Goal: Transaction & Acquisition: Purchase product/service

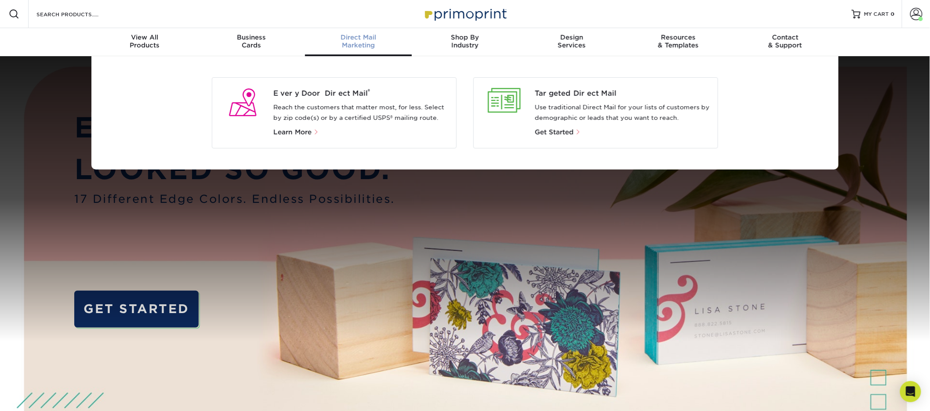
click at [332, 100] on div "Every Door Direct Mail ® Reach the customers that matter most, for less. Select…" at bounding box center [364, 112] width 183 height 49
click at [336, 93] on span "Every Door Direct Mail ®" at bounding box center [361, 93] width 176 height 11
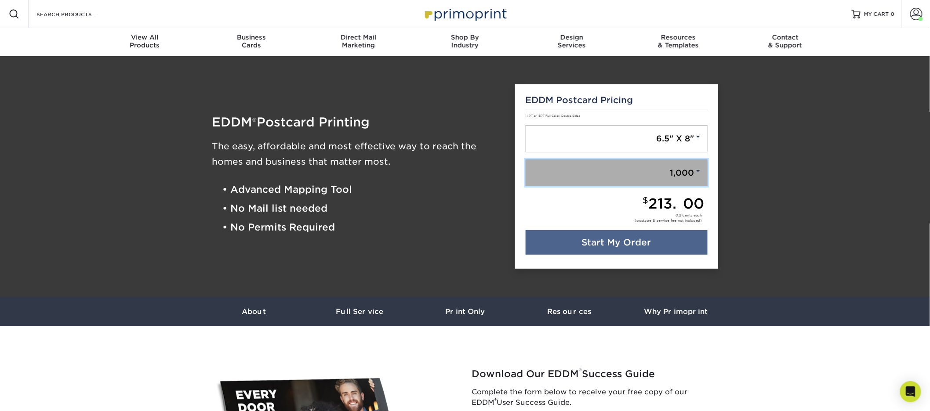
click at [694, 178] on link "1,000" at bounding box center [617, 173] width 182 height 27
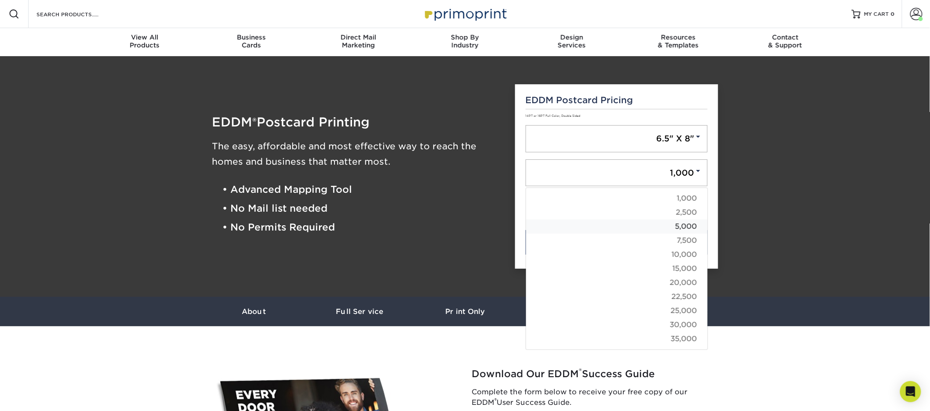
click at [689, 226] on link "5,000" at bounding box center [617, 227] width 182 height 14
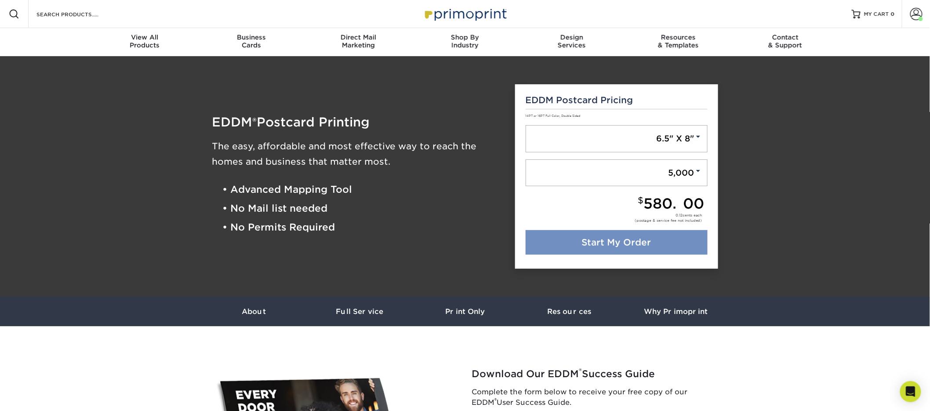
click at [674, 241] on link "Start My Order" at bounding box center [617, 242] width 182 height 25
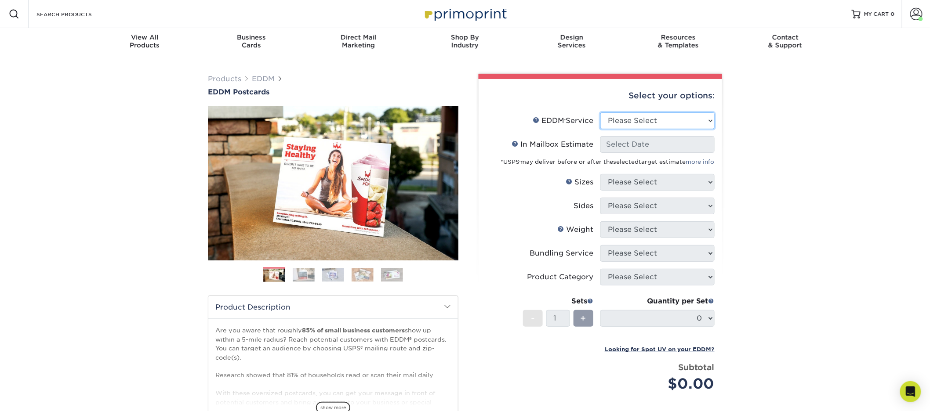
click at [631, 116] on select "Please Select Full Service Print Only" at bounding box center [658, 121] width 114 height 17
select select "full_service"
click at [601, 113] on select "Please Select Full Service Print Only" at bounding box center [658, 121] width 114 height 17
select select "-1"
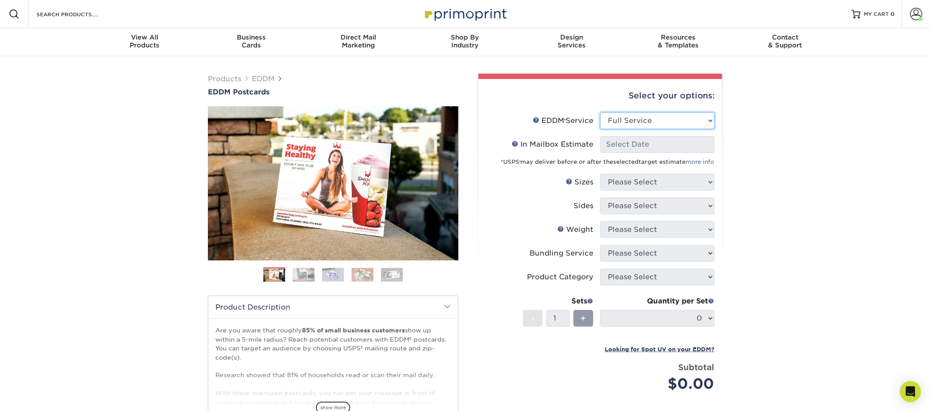
select select "-1"
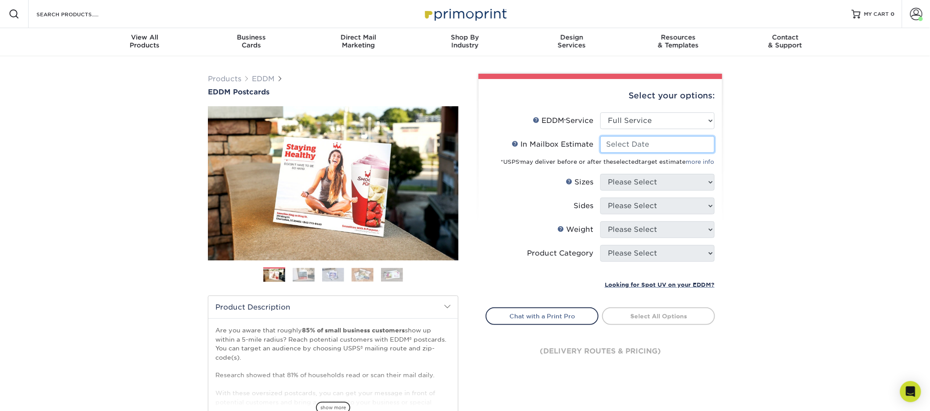
click at [635, 146] on input "In Mailbox Estimate Help In Mailbox Estimate" at bounding box center [658, 144] width 114 height 17
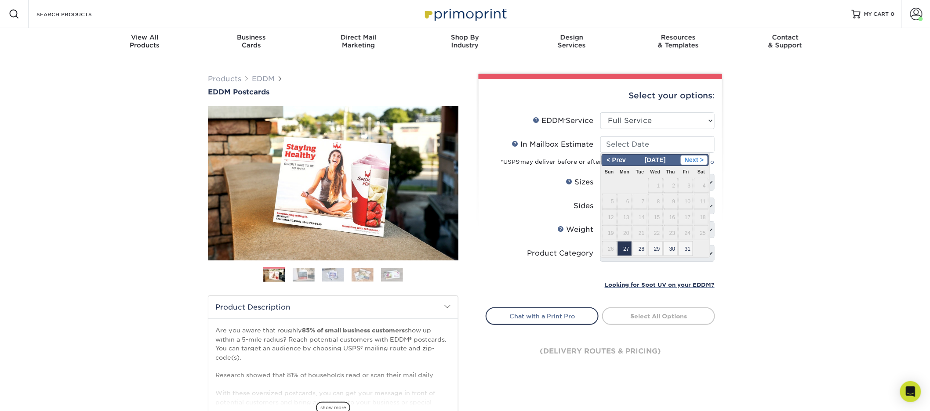
click at [698, 157] on span "Next >" at bounding box center [694, 161] width 27 height 10
click at [652, 204] on span "5" at bounding box center [655, 201] width 15 height 15
type input "2025-11-05"
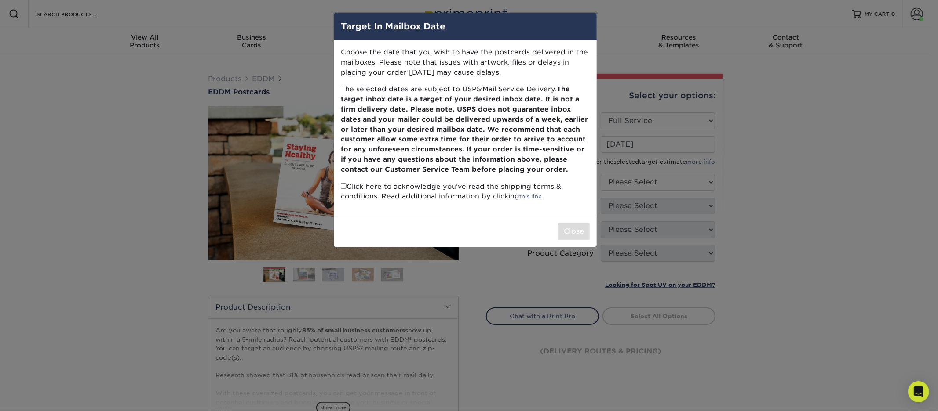
click at [342, 186] on input "checkbox" at bounding box center [344, 186] width 6 height 6
checkbox input "true"
click at [575, 229] on button "Close" at bounding box center [574, 231] width 32 height 17
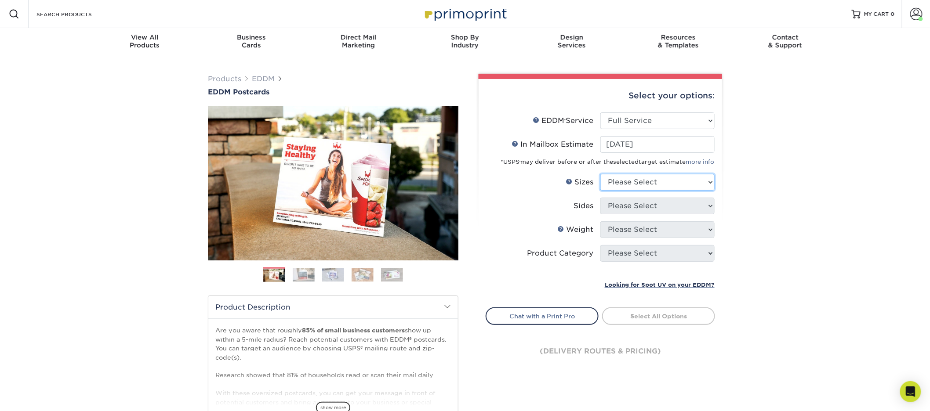
click at [641, 178] on select "Please Select 4.5" x 12" 6" x 12" 6.5" x 8" 6.5" x 9" 6.5" x 12" 7" x 8.5" 8" x…" at bounding box center [658, 182] width 114 height 17
select select "6.50x8.00"
click at [601, 174] on select "Please Select 4.5" x 12" 6" x 12" 6.5" x 8" 6.5" x 9" 6.5" x 12" 7" x 8.5" 8" x…" at bounding box center [658, 182] width 114 height 17
click at [641, 209] on select "Please Select Print Both Sides Print Front Only" at bounding box center [658, 206] width 114 height 17
select select "13abbda7-1d64-4f25-8bb2-c179b224825d"
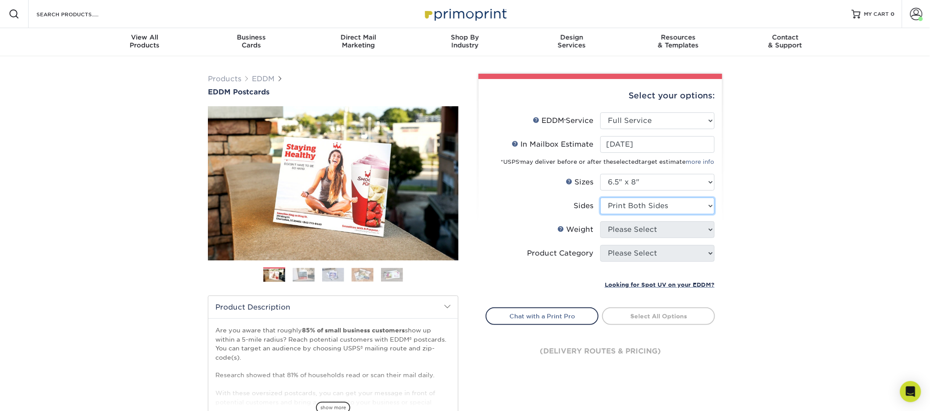
click at [601, 198] on select "Please Select Print Both Sides Print Front Only" at bounding box center [658, 206] width 114 height 17
click at [643, 226] on select "Please Select 16PT 14PT" at bounding box center [658, 230] width 114 height 17
select select "14PT"
click at [601, 222] on select "Please Select 16PT 14PT" at bounding box center [658, 230] width 114 height 17
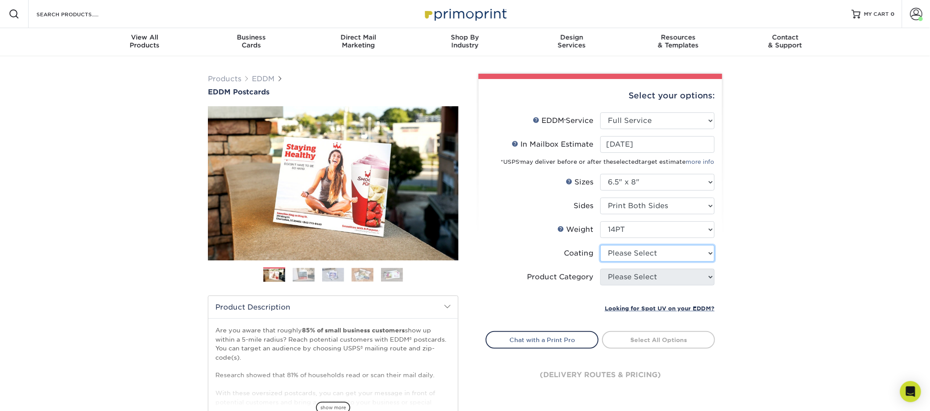
click at [637, 251] on select at bounding box center [658, 253] width 114 height 17
select select "121bb7b5-3b4d-429f-bd8d-bbf80e953313"
click at [601, 245] on select at bounding box center [658, 253] width 114 height 17
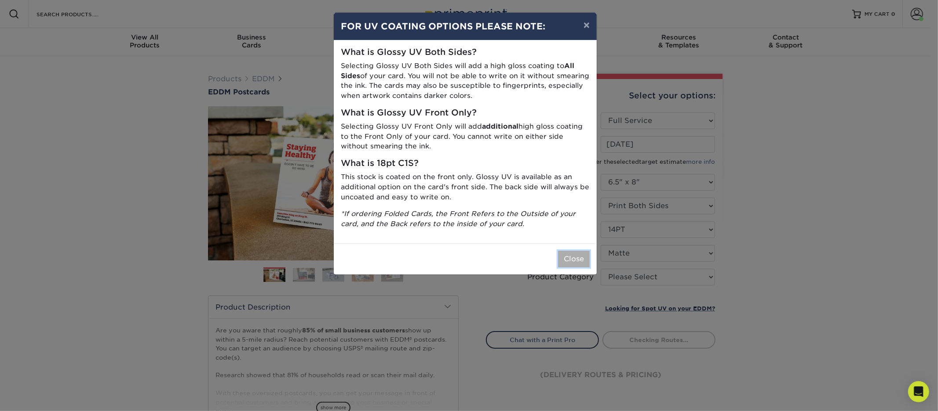
click at [574, 264] on button "Close" at bounding box center [574, 259] width 32 height 17
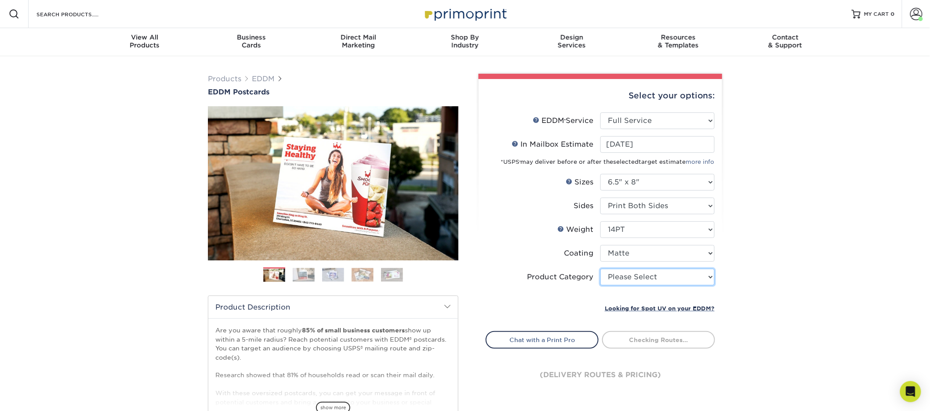
click at [633, 276] on select "Please Select Postcards" at bounding box center [658, 277] width 114 height 17
select select "9b7272e0-d6c8-4c3c-8e97-d3a1bcdab858"
click at [601, 269] on select "Please Select Postcards" at bounding box center [658, 277] width 114 height 17
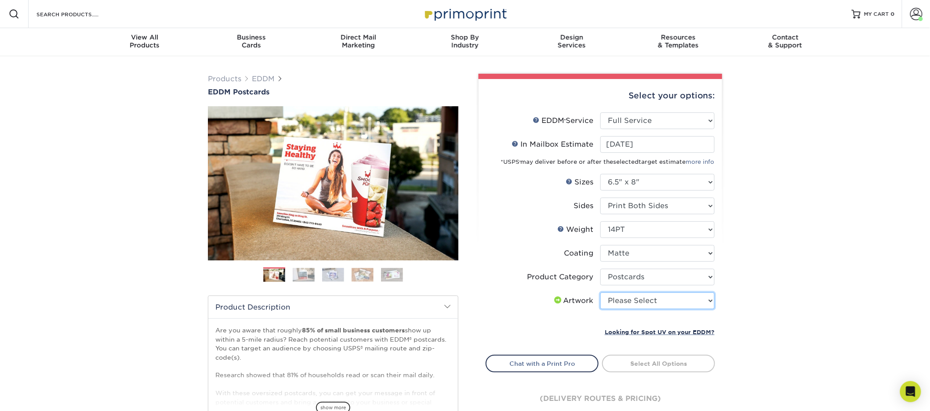
click at [647, 303] on select "Please Select I will upload files I need a design - $150" at bounding box center [658, 301] width 114 height 17
select select "upload"
click at [601, 293] on select "Please Select I will upload files I need a design - $150" at bounding box center [658, 301] width 114 height 17
click at [691, 358] on link "Select Routes" at bounding box center [658, 363] width 113 height 16
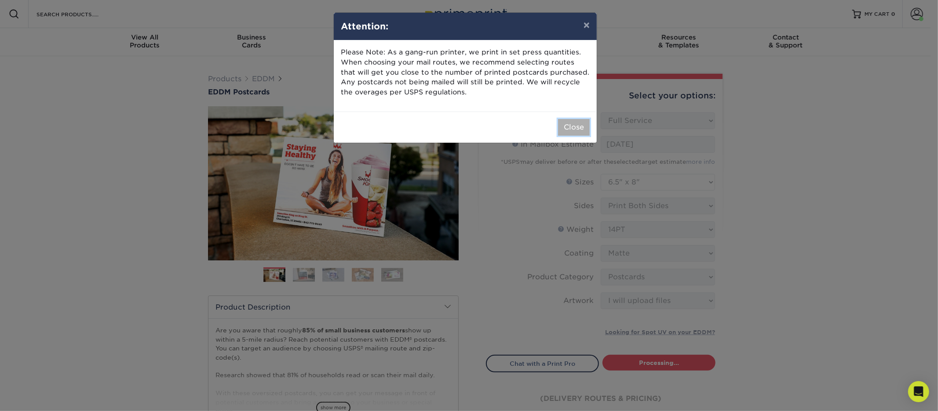
click at [575, 135] on button "Close" at bounding box center [574, 127] width 32 height 17
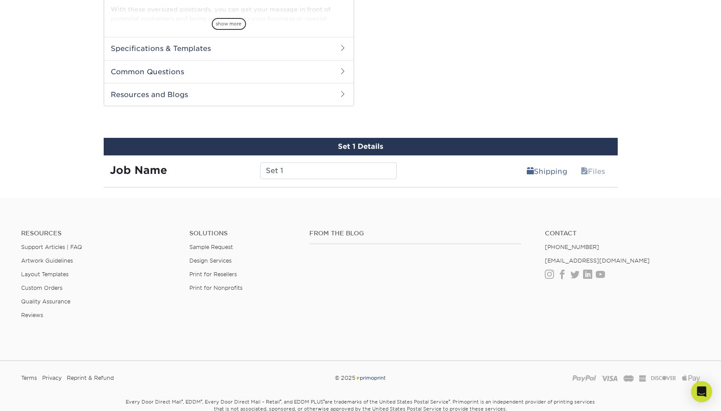
scroll to position [376, 0]
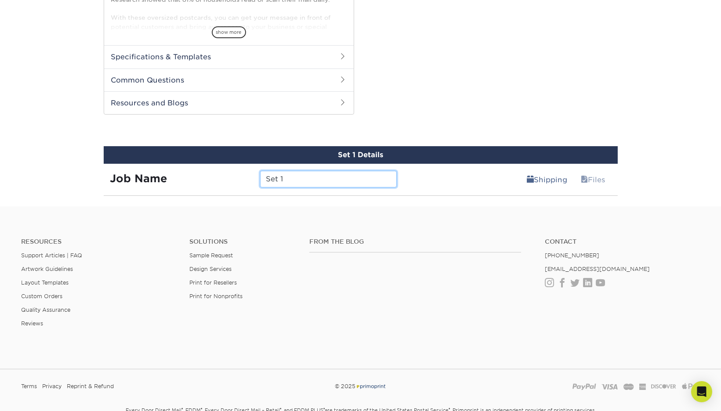
click at [337, 177] on input "Set 1" at bounding box center [328, 179] width 137 height 17
type input "nov out of town eddm"
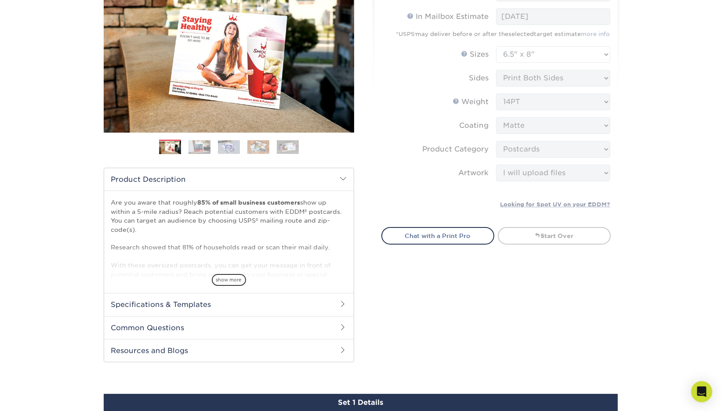
scroll to position [309, 0]
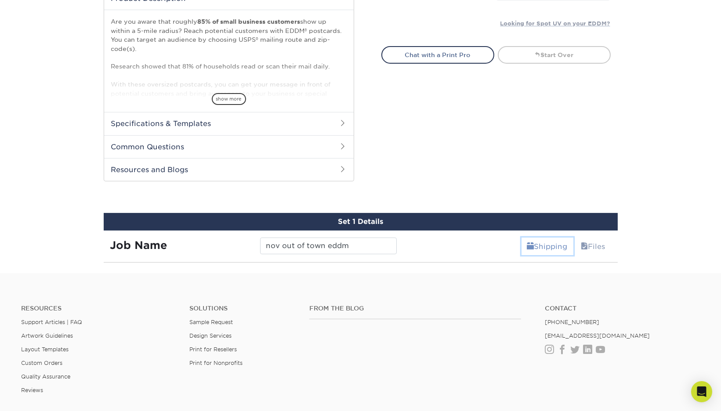
click at [535, 247] on link "Shipping" at bounding box center [548, 247] width 52 height 18
click at [587, 248] on link "Files" at bounding box center [594, 247] width 36 height 18
click at [477, 249] on div "Shipping Files" at bounding box center [511, 243] width 215 height 25
click at [354, 239] on input "nov out of town eddm" at bounding box center [328, 246] width 137 height 17
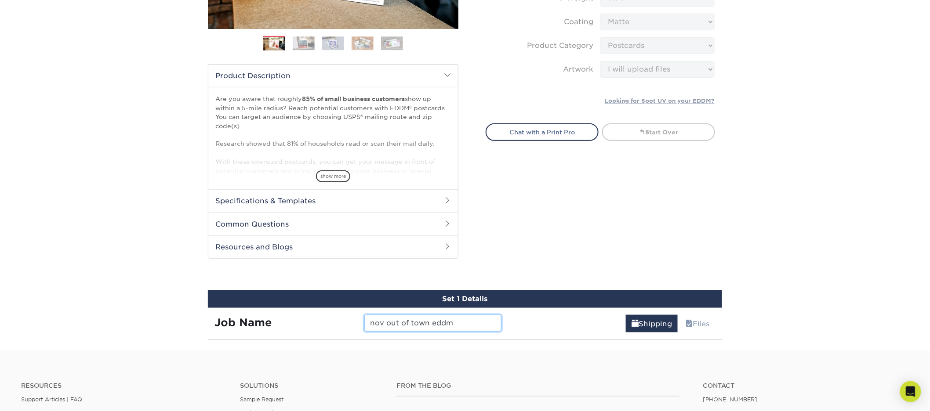
scroll to position [427, 0]
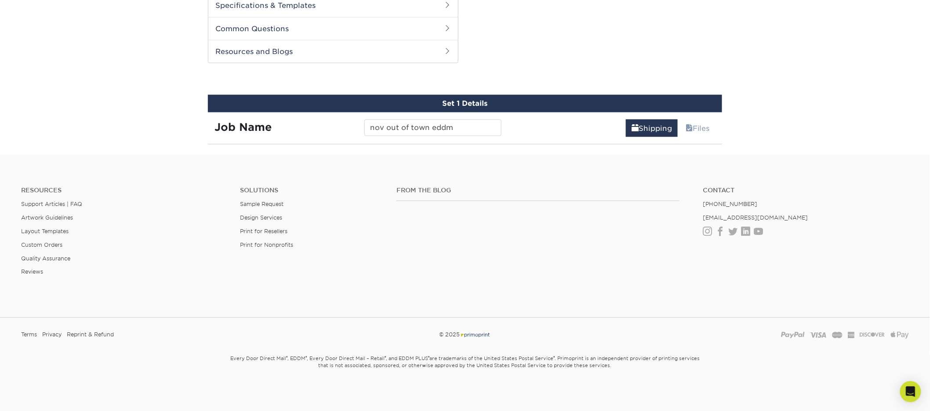
click at [515, 152] on div at bounding box center [465, 154] width 930 height 4
click at [459, 125] on input "nov out of town eddm" at bounding box center [432, 128] width 137 height 17
click at [665, 130] on link "Shipping" at bounding box center [652, 129] width 52 height 18
click at [626, 120] on link "Shipping" at bounding box center [652, 129] width 52 height 18
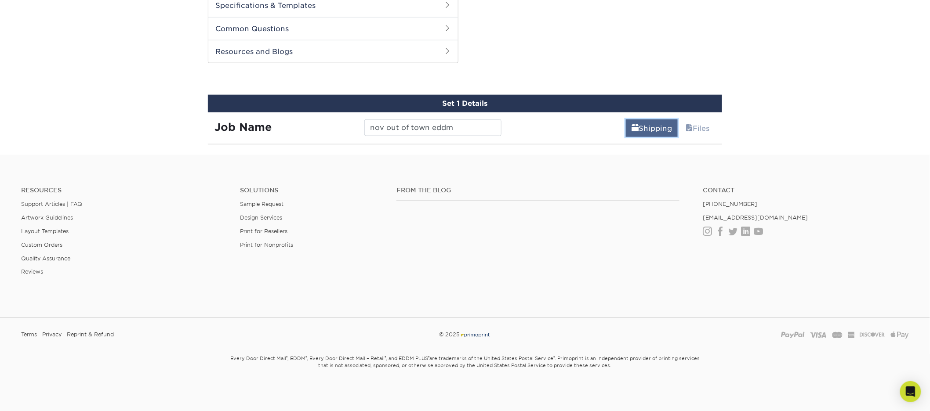
click at [626, 120] on link "Shipping" at bounding box center [652, 129] width 52 height 18
click at [705, 130] on link "Files" at bounding box center [698, 129] width 36 height 18
click at [680, 120] on link "Files" at bounding box center [698, 129] width 36 height 18
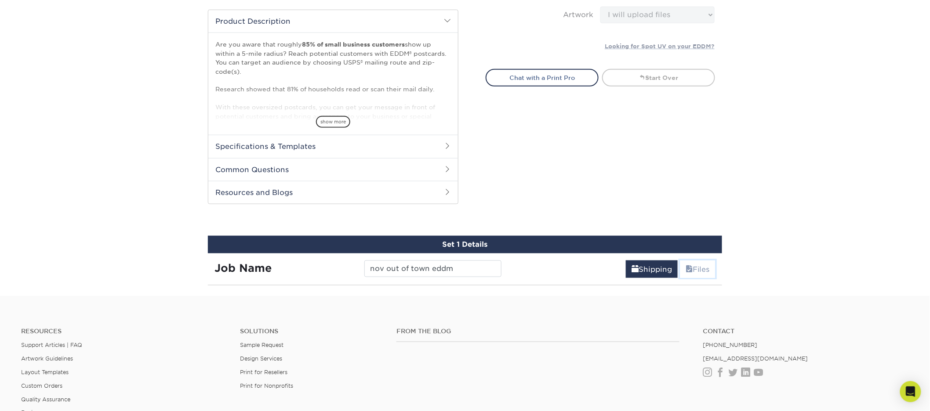
scroll to position [340, 0]
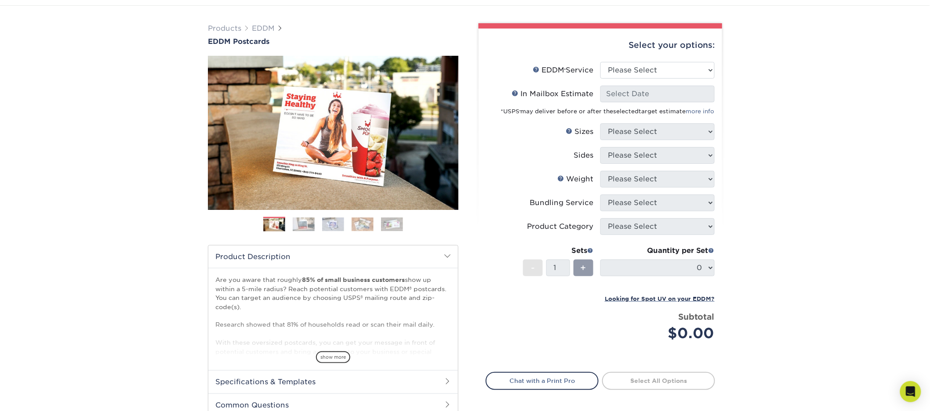
scroll to position [46, 0]
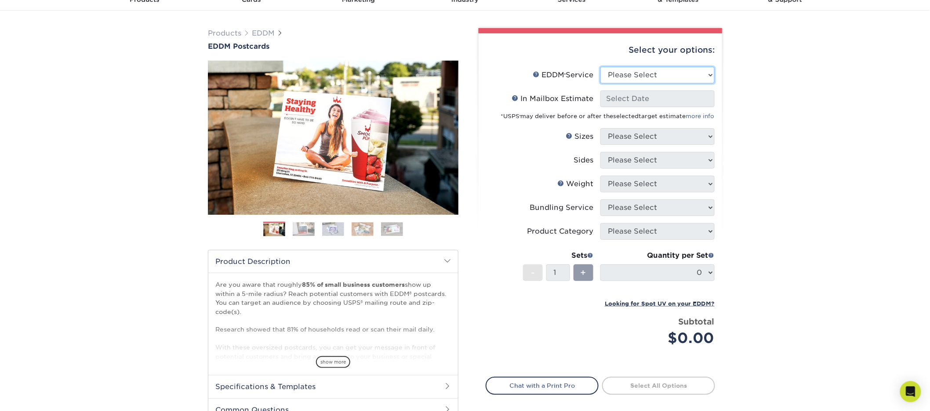
click at [637, 67] on select "Please Select Full Service Print Only" at bounding box center [658, 75] width 114 height 17
select select "full_service"
click at [601, 67] on select "Please Select Full Service Print Only" at bounding box center [658, 75] width 114 height 17
select select "-1"
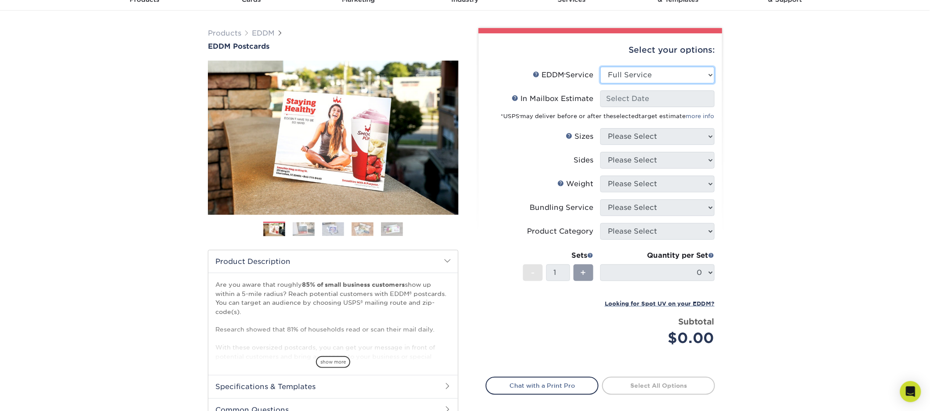
select select "-1"
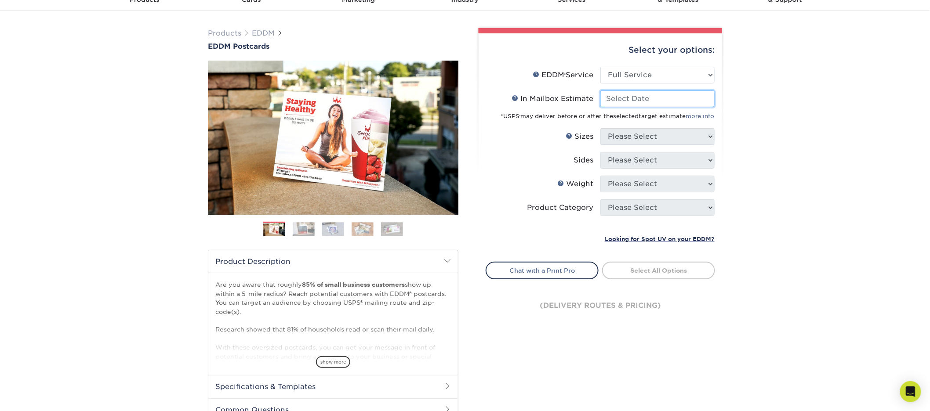
click at [649, 100] on input "In Mailbox Estimate Help In Mailbox Estimate" at bounding box center [658, 99] width 114 height 17
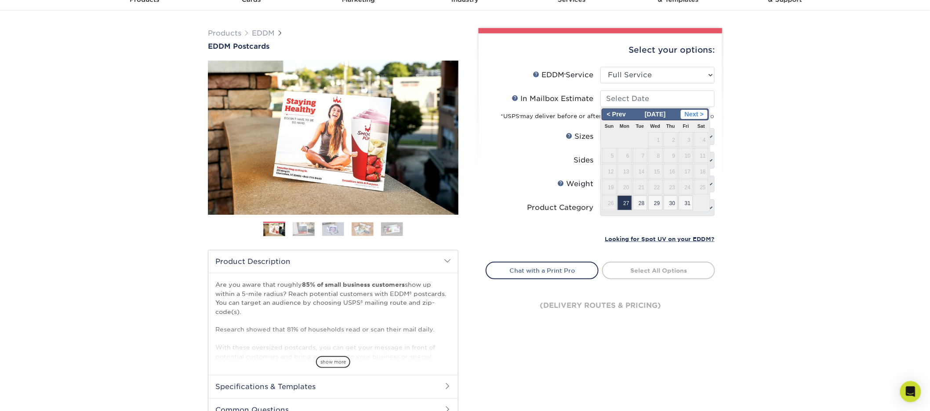
click at [702, 112] on span "Next >" at bounding box center [694, 115] width 27 height 10
click at [657, 160] on span "5" at bounding box center [655, 155] width 15 height 15
type input "2025-11-05"
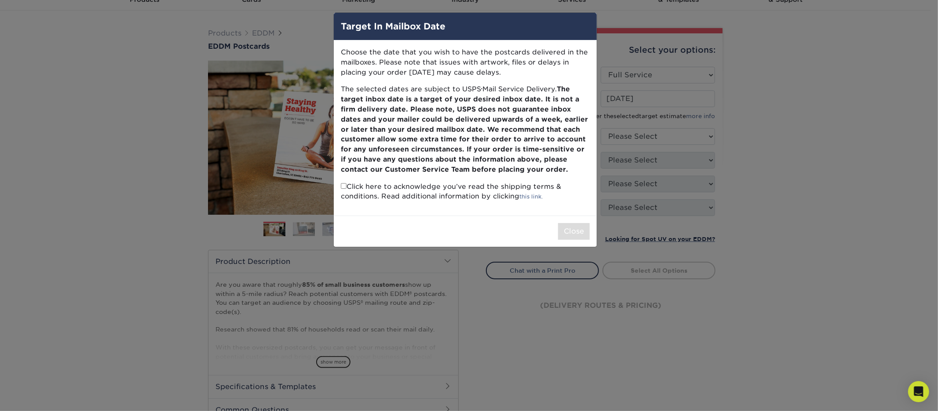
click at [342, 189] on p "Click here to acknowledge you’ve read the shipping terms & conditions. Read add…" at bounding box center [465, 192] width 249 height 20
click at [342, 186] on input "checkbox" at bounding box center [344, 186] width 6 height 6
checkbox input "true"
click at [558, 229] on button "Close" at bounding box center [574, 231] width 32 height 17
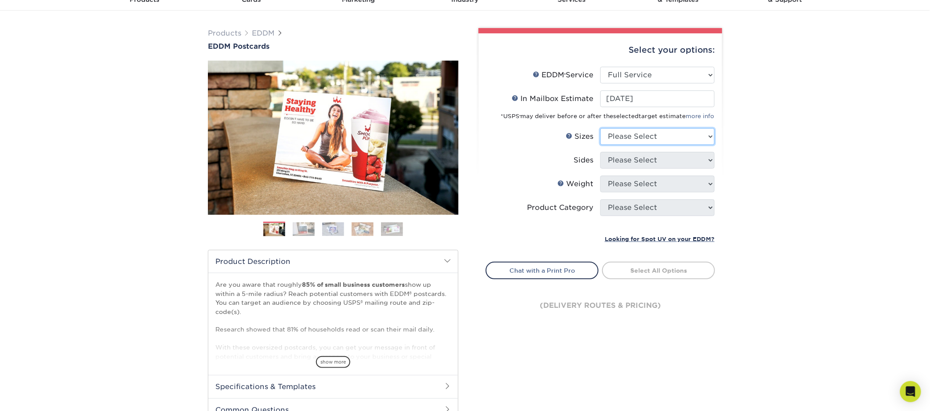
click at [671, 134] on select "Please Select 4.5" x 12" 6" x 12" 6.5" x 8" 6.5" x 9" 6.5" x 12" 7" x 8.5" 8" x…" at bounding box center [658, 136] width 114 height 17
select select "6.50x8.00"
click at [601, 128] on select "Please Select 4.5" x 12" 6" x 12" 6.5" x 8" 6.5" x 9" 6.5" x 12" 7" x 8.5" 8" x…" at bounding box center [658, 136] width 114 height 17
click at [639, 164] on select "Please Select Print Both Sides Print Front Only" at bounding box center [658, 160] width 114 height 17
select select "13abbda7-1d64-4f25-8bb2-c179b224825d"
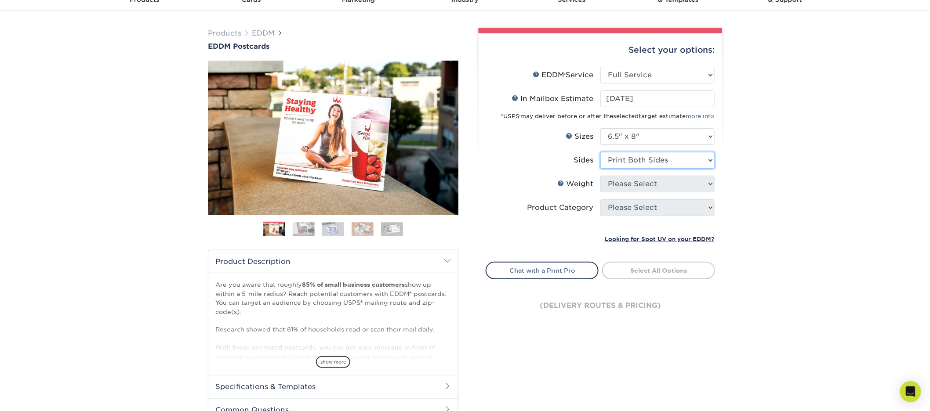
click at [601, 152] on select "Please Select Print Both Sides Print Front Only" at bounding box center [658, 160] width 114 height 17
click at [637, 185] on select "Please Select 16PT 14PT" at bounding box center [658, 184] width 114 height 17
select select "14PT"
click at [601, 176] on select "Please Select 16PT 14PT" at bounding box center [658, 184] width 114 height 17
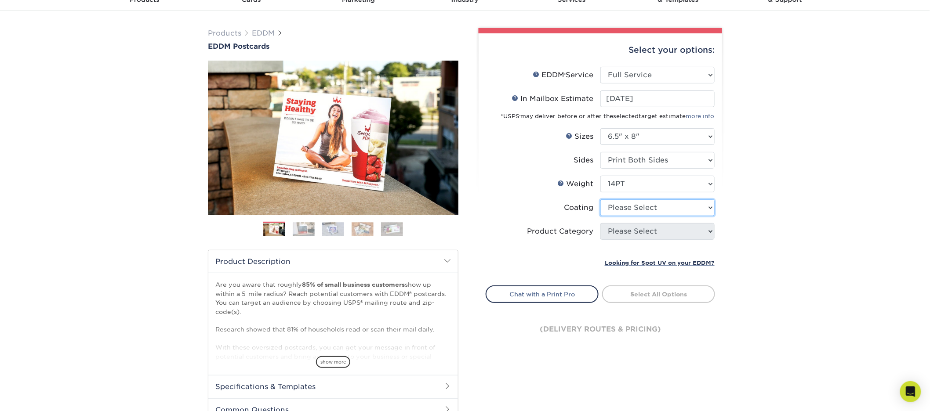
click at [634, 208] on select at bounding box center [658, 208] width 114 height 17
select select "121bb7b5-3b4d-429f-bd8d-bbf80e953313"
click at [601, 200] on select at bounding box center [658, 208] width 114 height 17
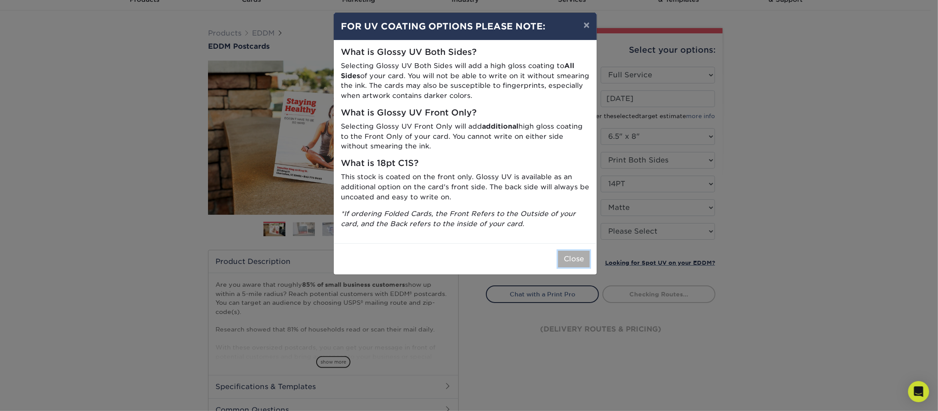
click at [579, 260] on button "Close" at bounding box center [574, 259] width 32 height 17
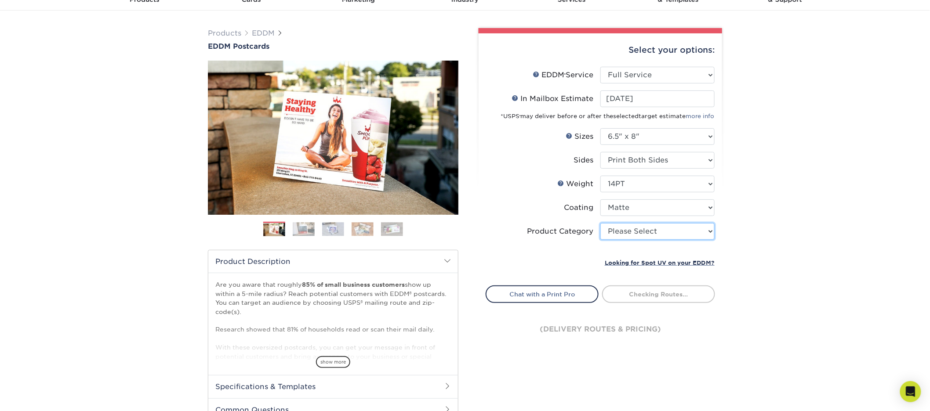
click at [629, 230] on select "Please Select Postcards" at bounding box center [658, 231] width 114 height 17
select select "9b7272e0-d6c8-4c3c-8e97-d3a1bcdab858"
click at [601, 223] on select "Please Select Postcards" at bounding box center [658, 231] width 114 height 17
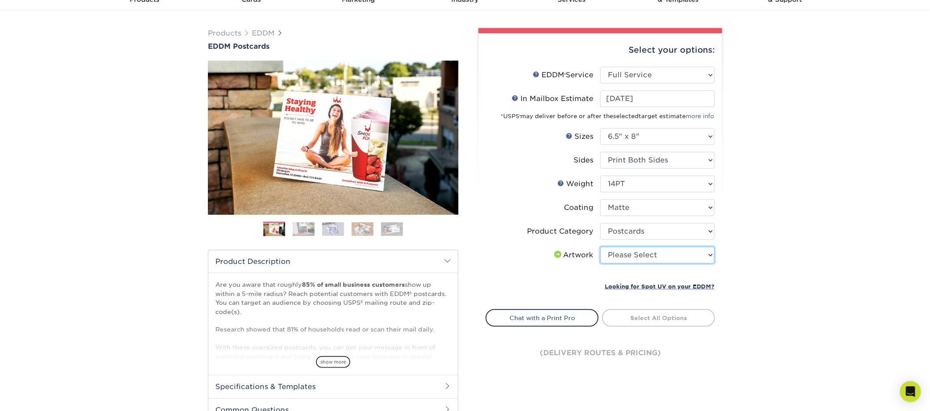
click at [670, 251] on select "Please Select I will upload files I need a design - $150" at bounding box center [658, 255] width 114 height 17
select select "upload"
click at [601, 247] on select "Please Select I will upload files I need a design - $150" at bounding box center [658, 255] width 114 height 17
click at [676, 310] on link "Select Routes" at bounding box center [658, 317] width 113 height 16
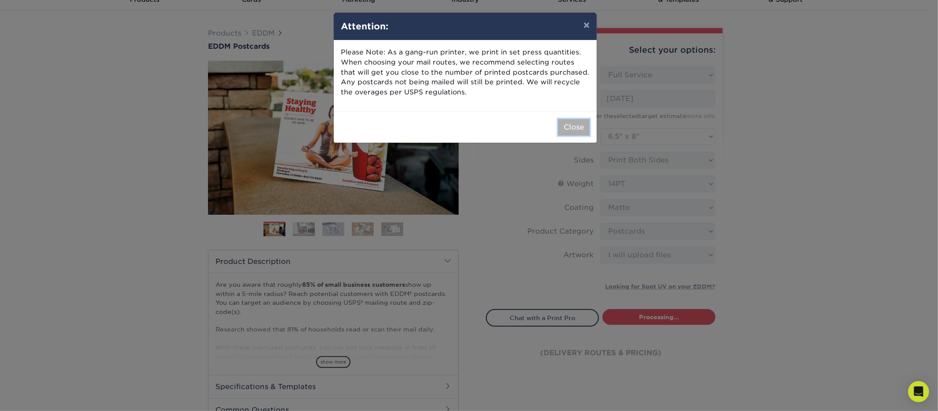
click at [570, 128] on button "Close" at bounding box center [574, 127] width 32 height 17
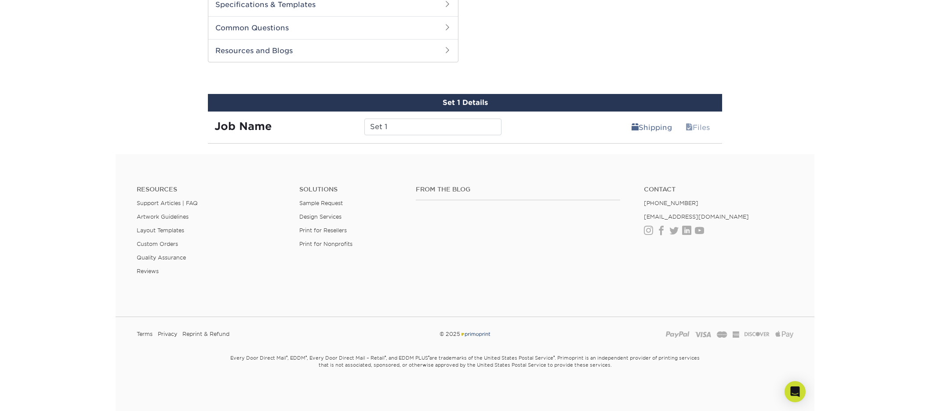
scroll to position [427, 0]
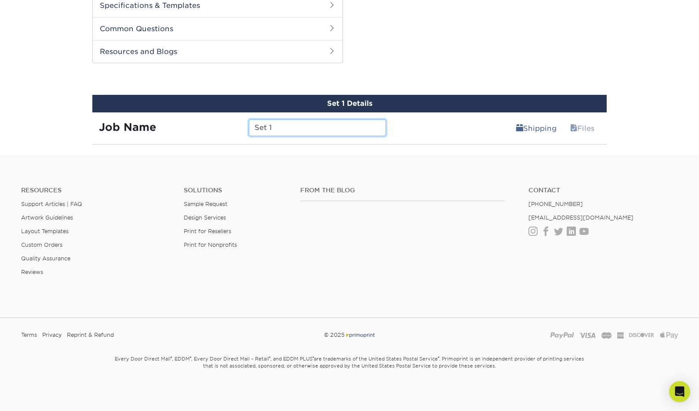
click at [279, 125] on input "Set 1" at bounding box center [317, 128] width 137 height 17
click at [279, 126] on input "Set 1" at bounding box center [317, 128] width 137 height 17
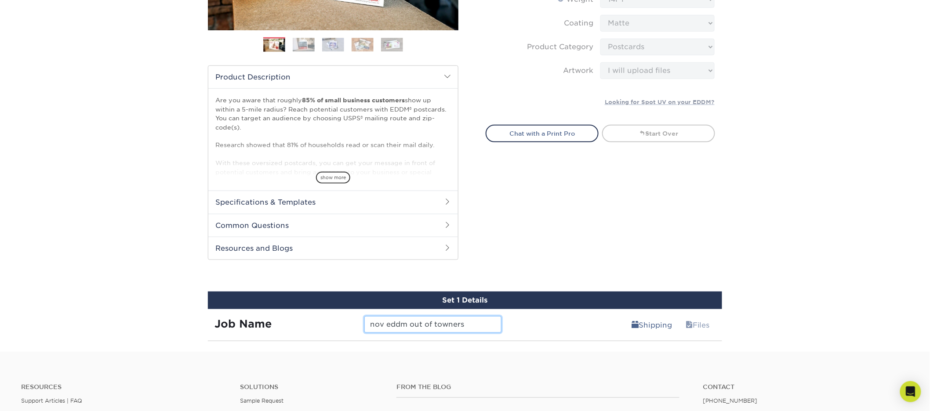
scroll to position [301, 0]
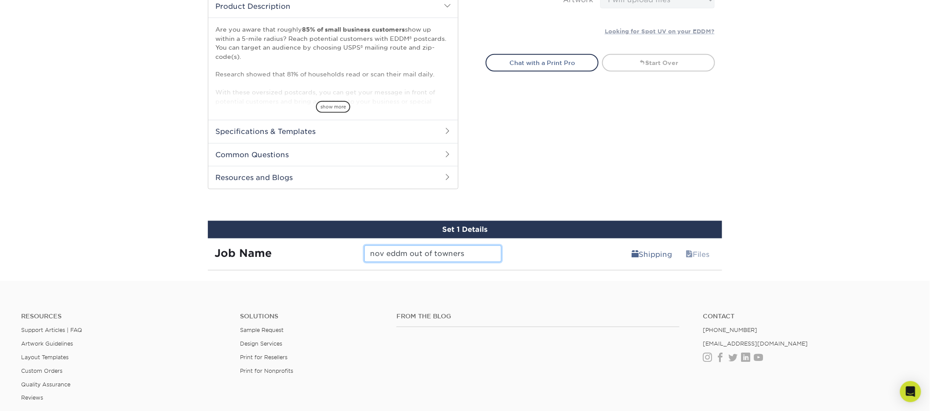
type input "nov eddm out of towners"
click at [833, 129] on div "Products EDDM EDDM Postcards Previous Next" at bounding box center [465, 18] width 930 height 526
click at [691, 251] on link "Files" at bounding box center [698, 255] width 36 height 18
click at [695, 256] on link "Files" at bounding box center [698, 255] width 36 height 18
click at [694, 258] on link "Files" at bounding box center [698, 255] width 36 height 18
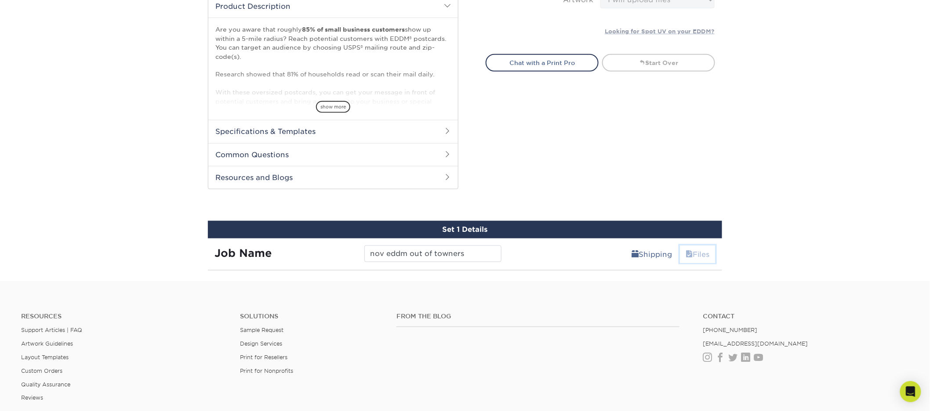
click at [694, 257] on link "Files" at bounding box center [698, 255] width 36 height 18
click at [694, 256] on link "Files" at bounding box center [698, 255] width 36 height 18
click at [643, 252] on link "Shipping" at bounding box center [652, 255] width 52 height 18
click at [705, 252] on link "Files" at bounding box center [698, 255] width 36 height 18
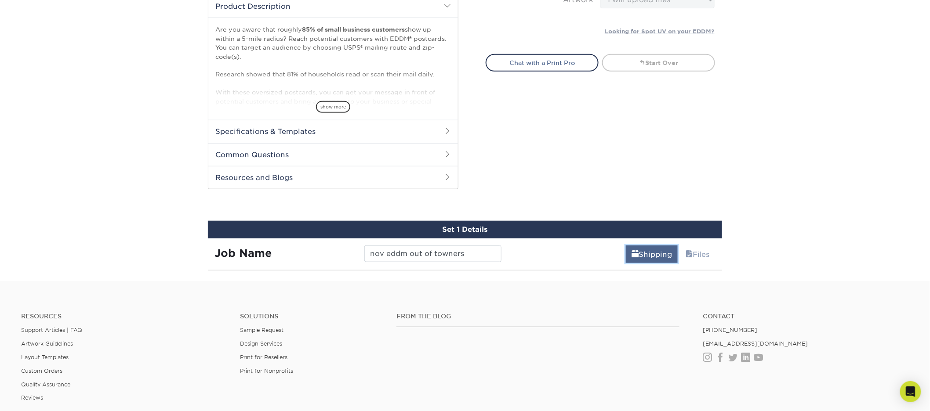
click at [634, 253] on span at bounding box center [635, 255] width 7 height 8
click at [498, 246] on input "nov eddm out of towners" at bounding box center [432, 254] width 137 height 17
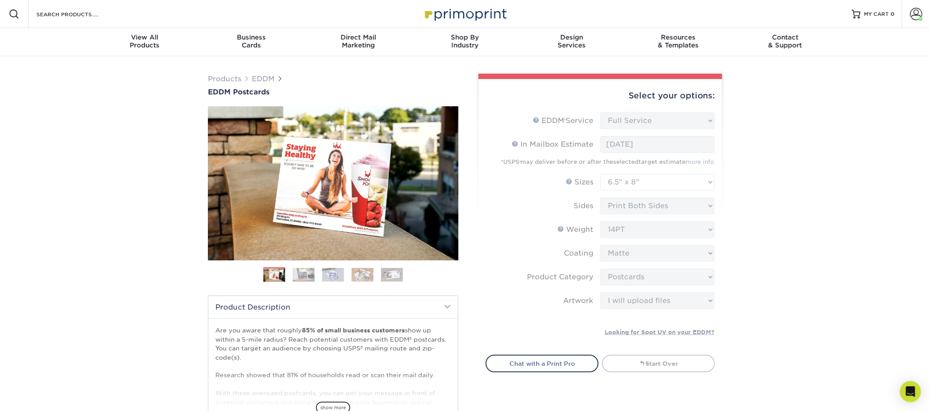
scroll to position [318, 0]
